Goal: Book appointment/travel/reservation

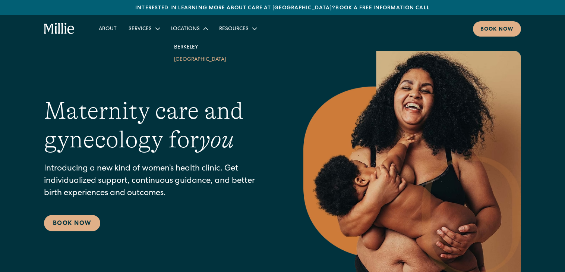
click at [186, 60] on link "South Bay" at bounding box center [200, 59] width 64 height 12
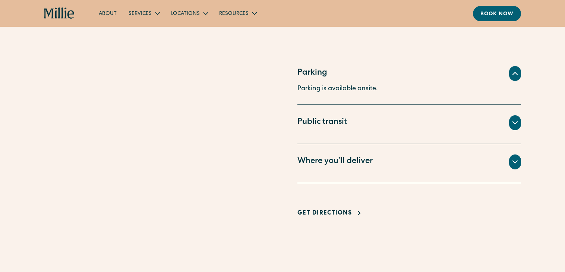
scroll to position [481, 0]
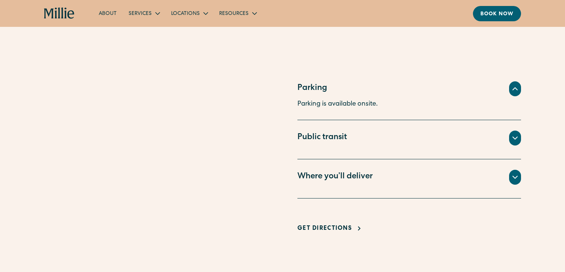
click at [514, 180] on div at bounding box center [515, 177] width 12 height 15
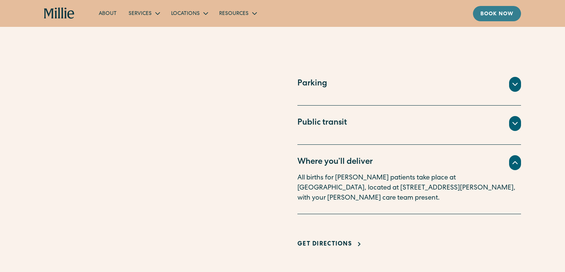
click at [487, 17] on div "Book now" at bounding box center [496, 14] width 33 height 8
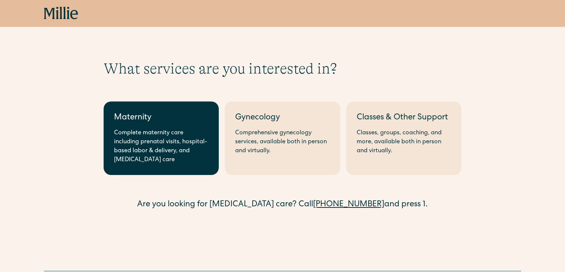
click at [206, 152] on div "Complete maternity care including prenatal visits, hospital-based labor & deliv…" at bounding box center [161, 147] width 94 height 36
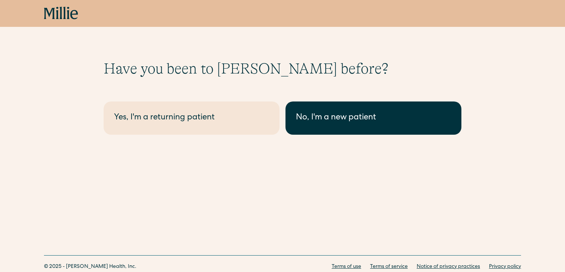
click at [313, 118] on div "No, I'm a new patient" at bounding box center [373, 118] width 155 height 12
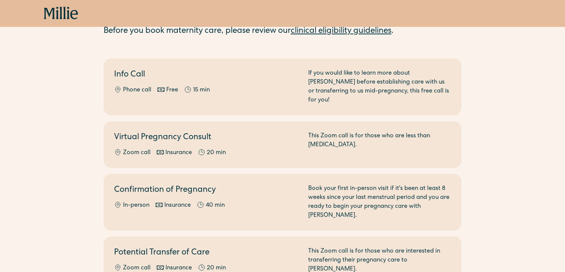
scroll to position [62, 0]
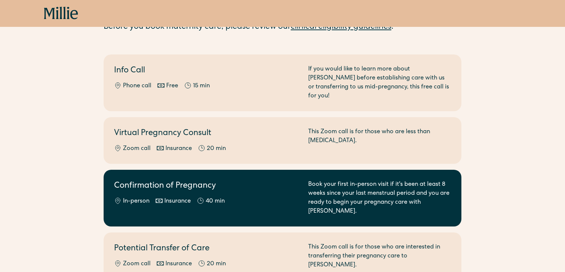
click at [402, 183] on div "Book your first in-person visit if it's been at least 8 weeks since your last m…" at bounding box center [379, 198] width 143 height 36
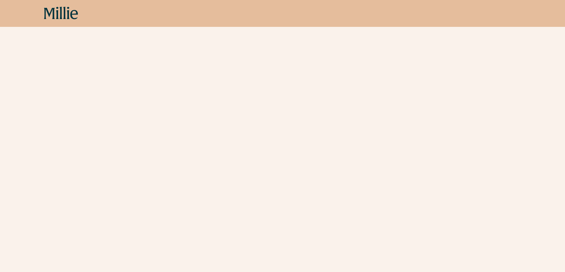
scroll to position [225, 0]
